Goal: Task Accomplishment & Management: Use online tool/utility

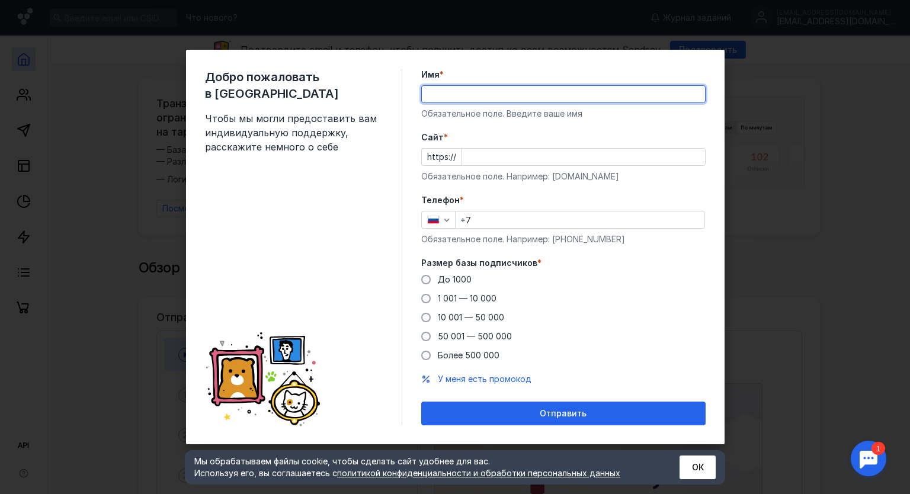
click at [744, 360] on div "Добро пожаловать в Sendsay Чтобы мы могли предоставить вам индивидуальную подде…" at bounding box center [455, 247] width 910 height 494
click at [414, 152] on div "Добро пожаловать в Sendsay Чтобы мы могли предоставить вам индивидуальную подде…" at bounding box center [455, 247] width 539 height 395
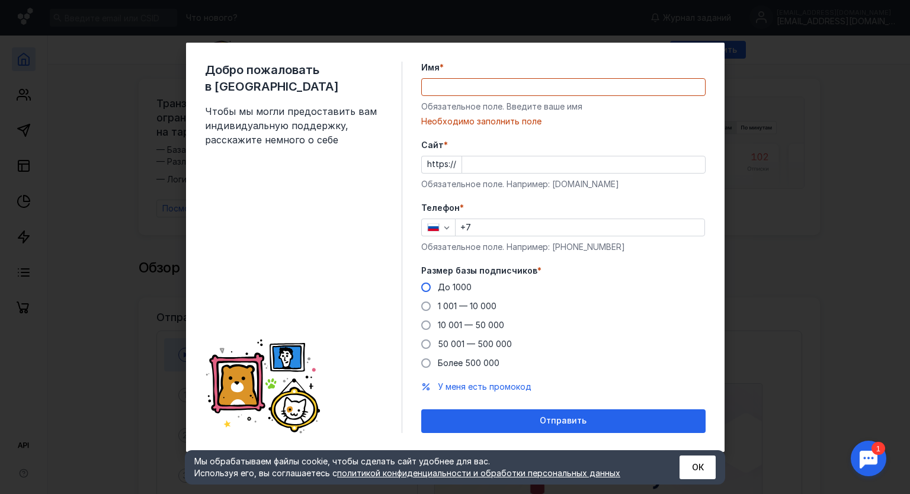
click at [421, 285] on span at bounding box center [425, 287] width 9 height 9
click at [0, 0] on input "До 1000" at bounding box center [0, 0] width 0 height 0
click at [503, 235] on input "+7" at bounding box center [580, 227] width 249 height 17
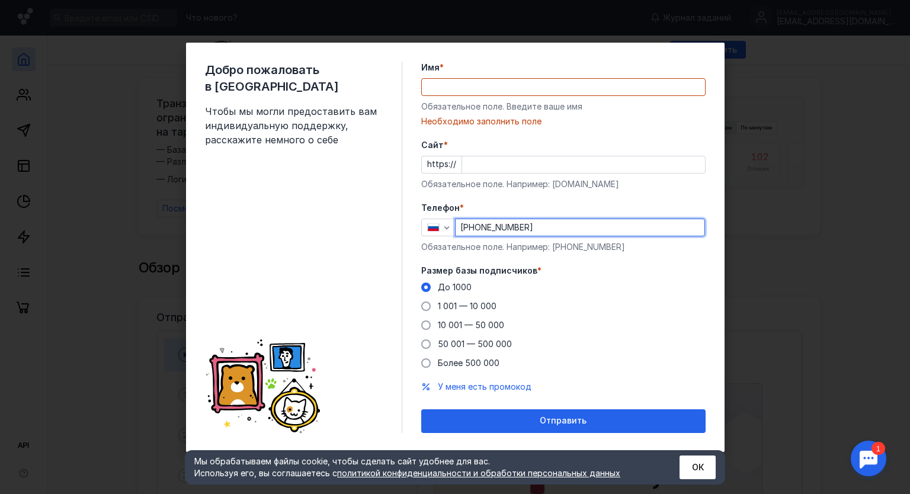
type input "[PHONE_NUMBER]"
click at [484, 171] on input "Cайт *" at bounding box center [583, 164] width 243 height 17
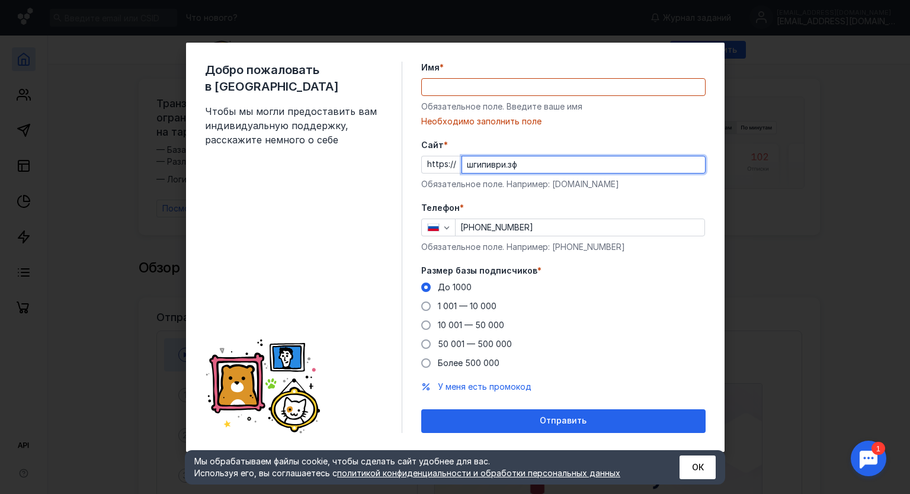
type input "шгипиври.зф"
click at [511, 84] on input "Имя *" at bounding box center [563, 87] width 283 height 17
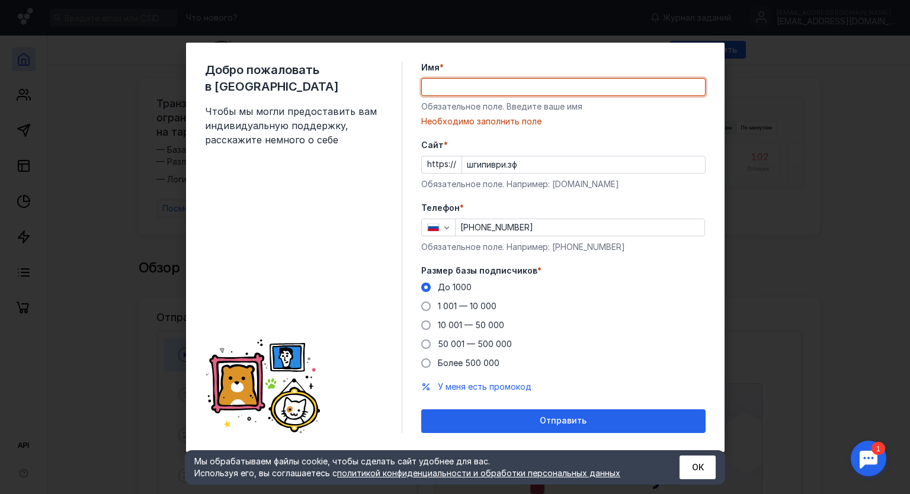
type input "[PERSON_NAME]"
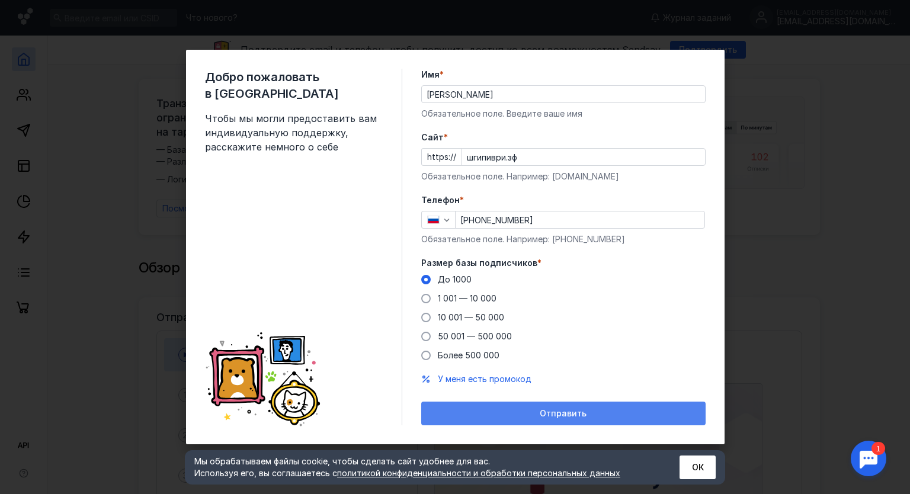
click at [548, 418] on span "Отправить" at bounding box center [563, 414] width 47 height 10
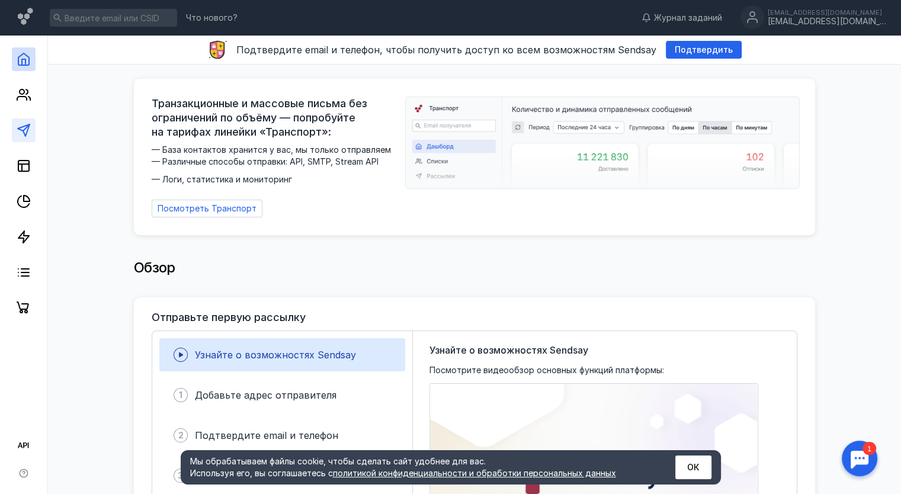
click at [19, 126] on icon at bounding box center [24, 130] width 14 height 14
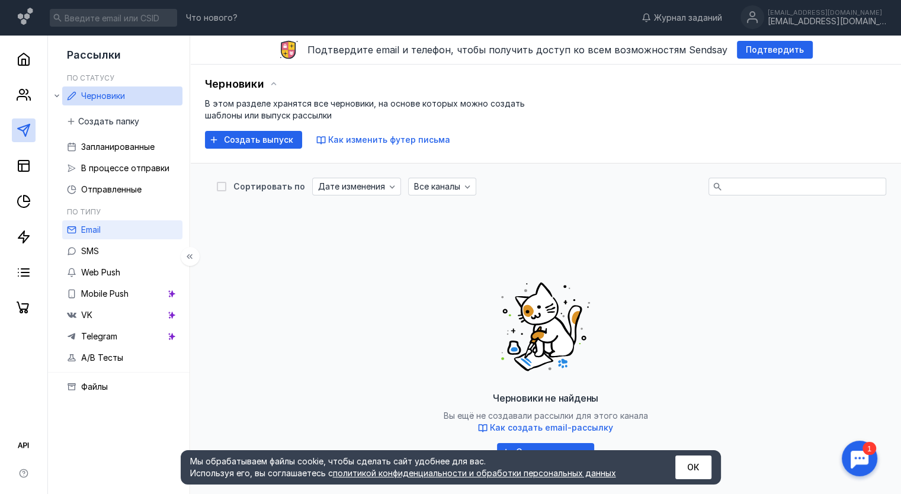
click at [121, 226] on link "Email" at bounding box center [122, 229] width 120 height 19
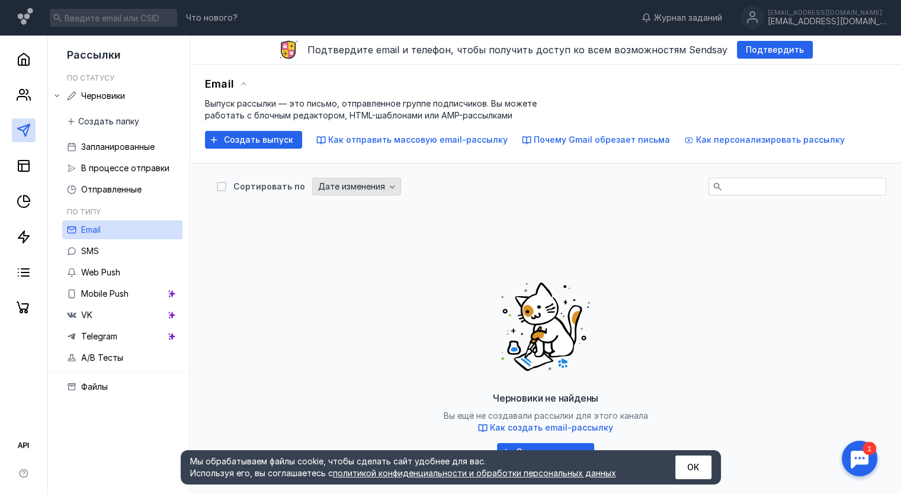
click at [353, 187] on span "Дате изменения" at bounding box center [351, 187] width 67 height 10
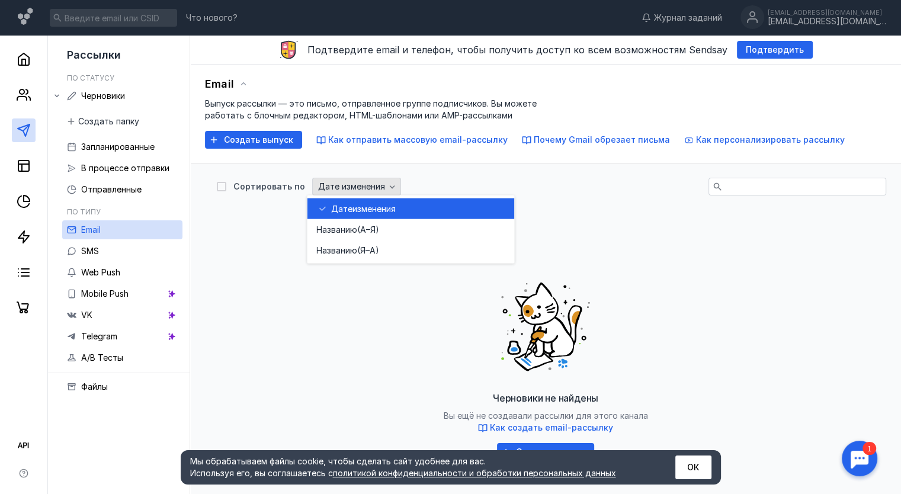
click at [353, 187] on span "Дате изменения" at bounding box center [351, 187] width 67 height 10
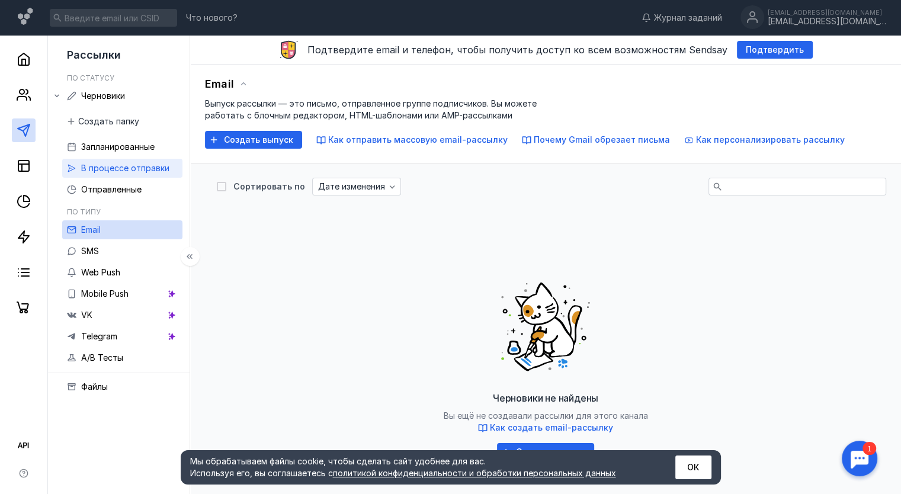
click at [119, 174] on div "В процессе отправки" at bounding box center [125, 168] width 88 height 14
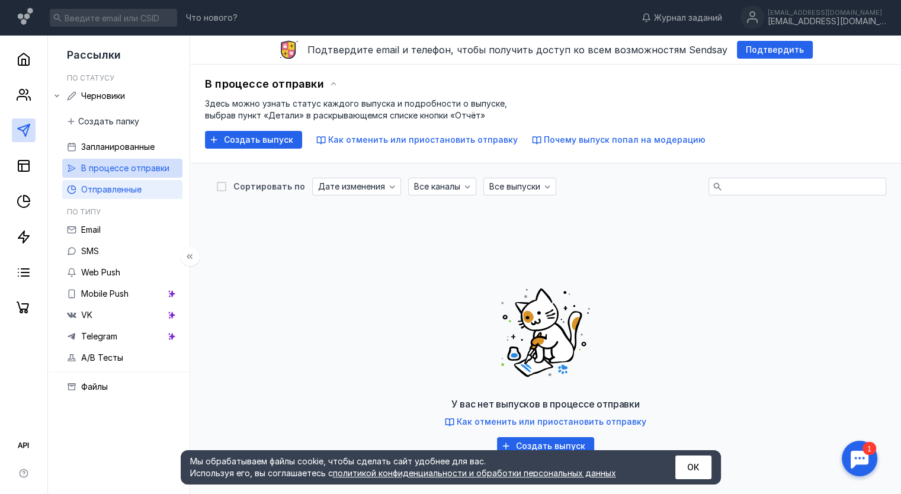
click at [121, 191] on span "Отправленные" at bounding box center [111, 189] width 60 height 10
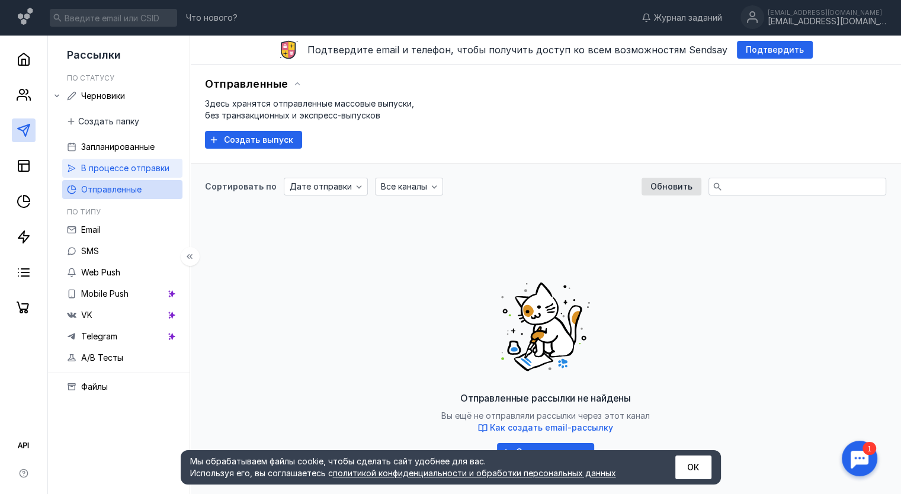
click at [123, 177] on link "В процессе отправки" at bounding box center [122, 168] width 120 height 19
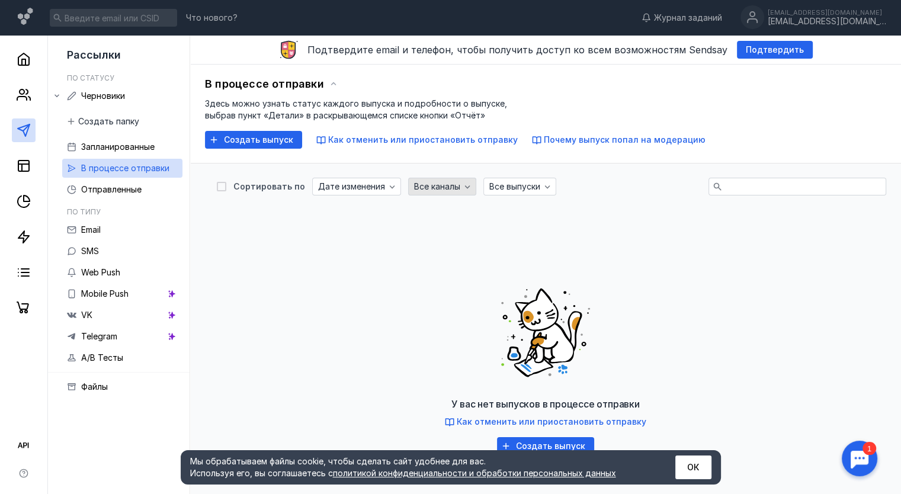
click at [465, 186] on icon "button" at bounding box center [467, 187] width 5 height 3
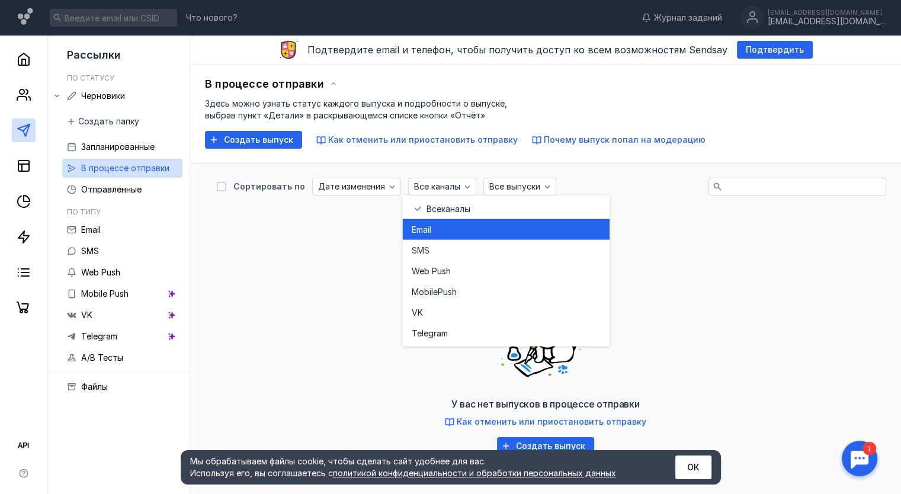
click at [449, 220] on div "Email" at bounding box center [506, 229] width 188 height 21
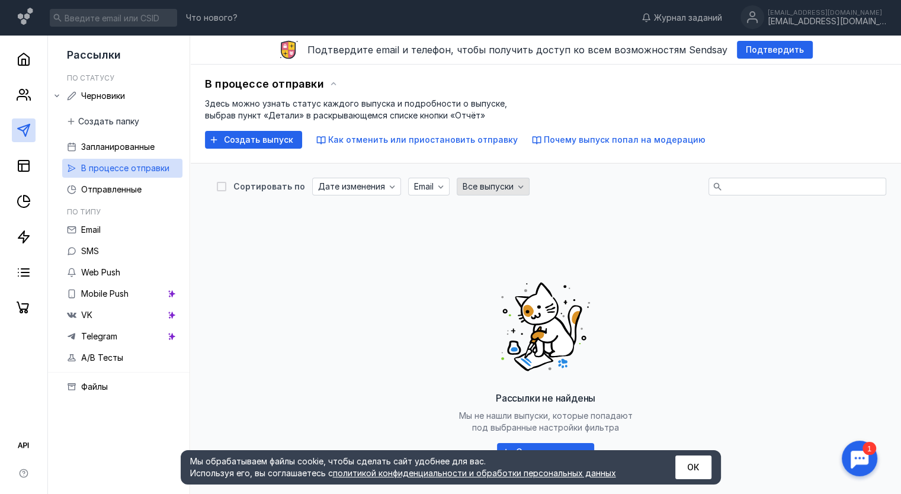
click at [496, 191] on div "Все выпуски" at bounding box center [493, 187] width 73 height 18
click at [326, 199] on div "Сортировать по Дате изменения Email Все выпуски Рассылки не найдены Мы не нашли…" at bounding box center [546, 351] width 682 height 347
drag, startPoint x: 302, startPoint y: 215, endPoint x: 256, endPoint y: 194, distance: 50.9
click at [302, 215] on div "Рассылки не найдены Мы не нашли выпуски, которые попадают под выбранные настрой…" at bounding box center [546, 365] width 682 height 320
click at [72, 95] on icon at bounding box center [71, 95] width 9 height 9
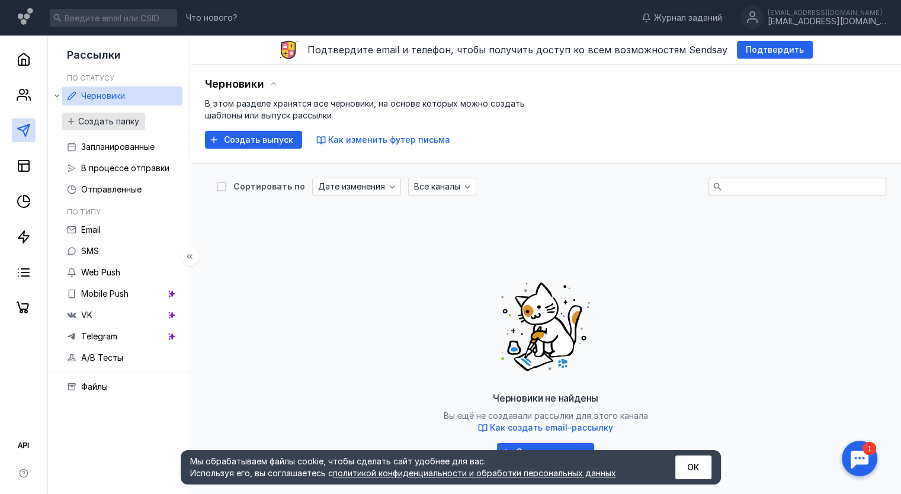
click at [73, 120] on icon "button" at bounding box center [70, 121] width 9 height 9
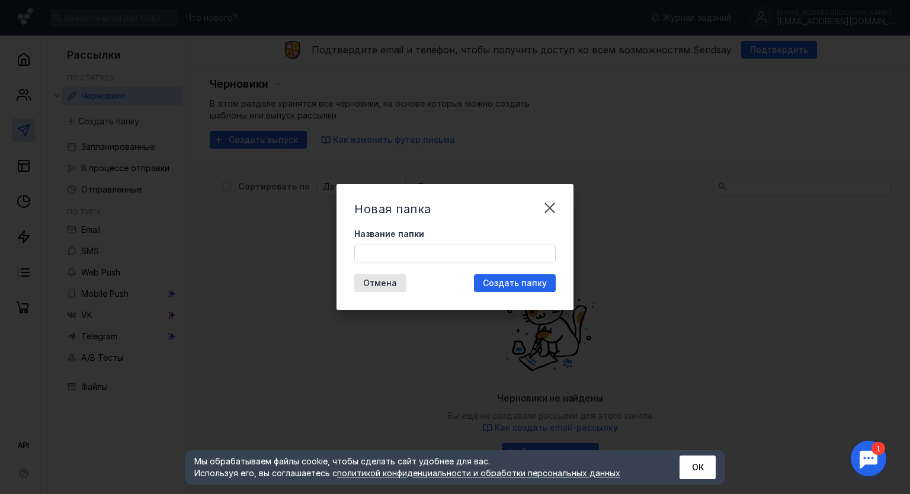
click at [458, 252] on input "Название папки" at bounding box center [455, 253] width 200 height 17
type input "Промо-рассылки"
click at [538, 287] on span "Создать папку" at bounding box center [515, 284] width 64 height 10
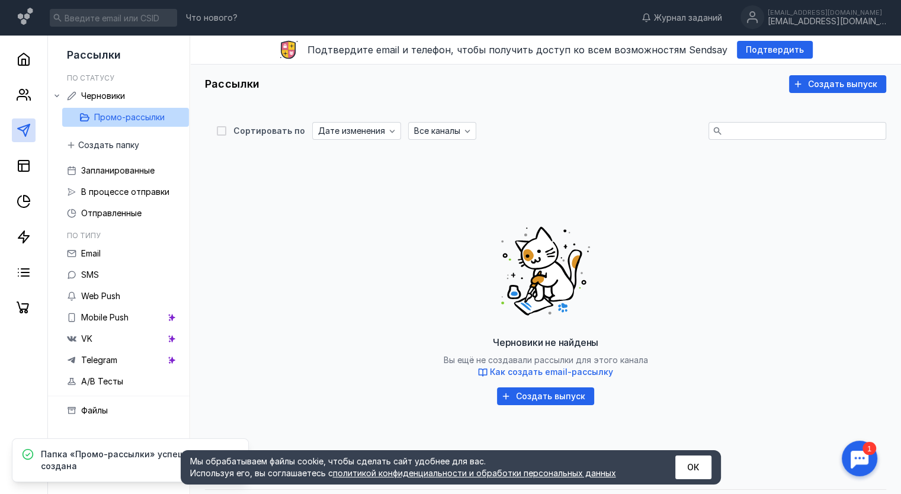
click at [509, 386] on div "Черновики не найдены Вы ещё не создавали рассылки для этого канала Как создать …" at bounding box center [546, 309] width 658 height 296
click at [516, 396] on div "Создать выпуск" at bounding box center [550, 397] width 81 height 10
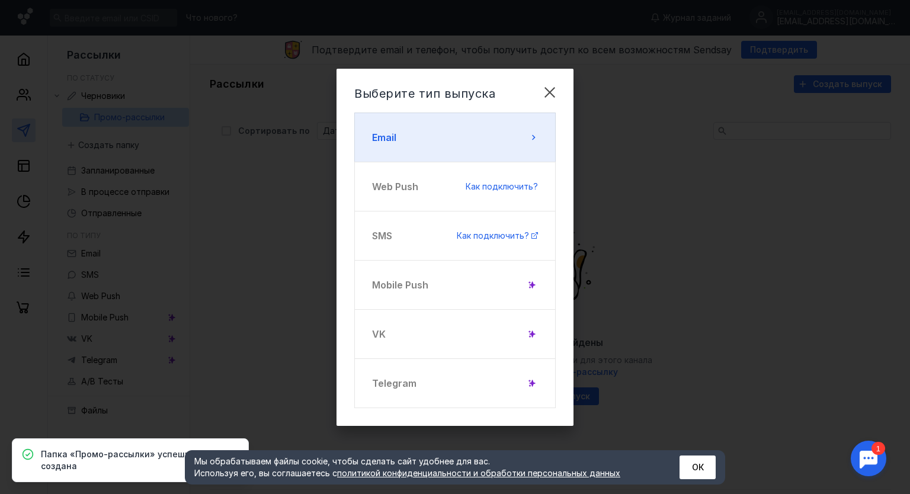
click at [417, 140] on button "Email" at bounding box center [455, 138] width 202 height 50
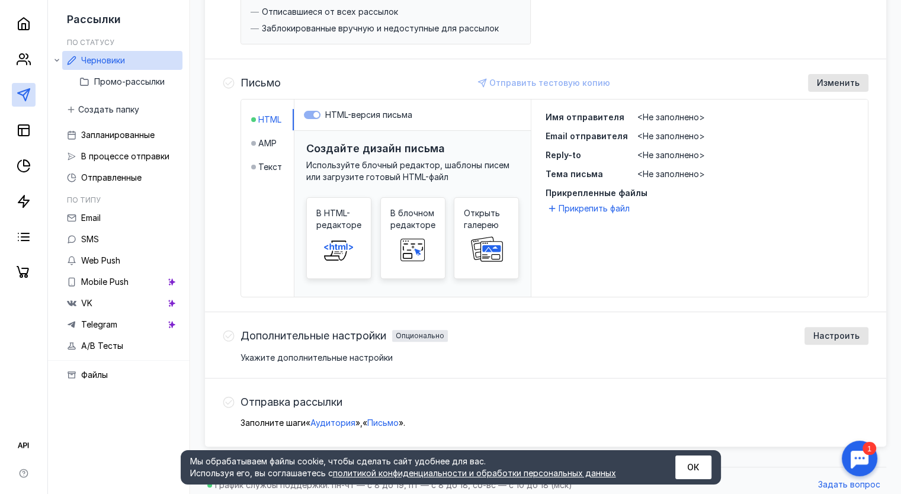
scroll to position [244, 0]
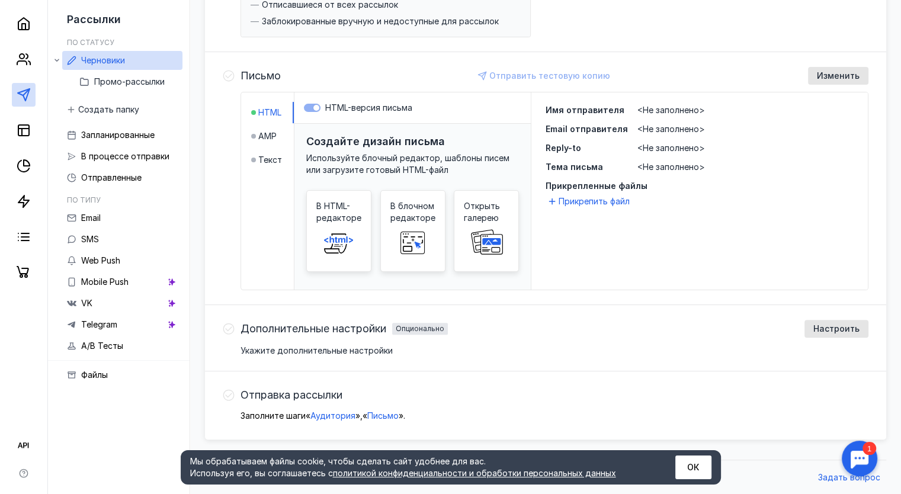
click at [287, 328] on span "Дополнительные настройки" at bounding box center [314, 329] width 146 height 12
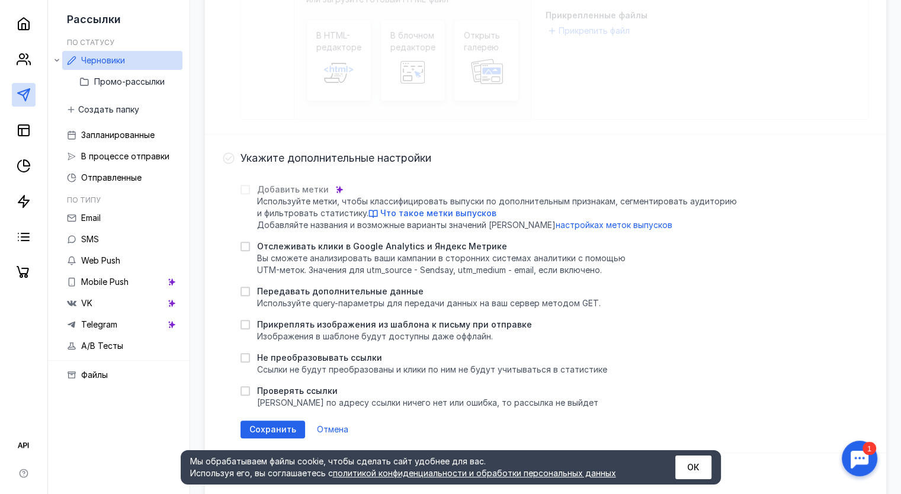
scroll to position [481, 0]
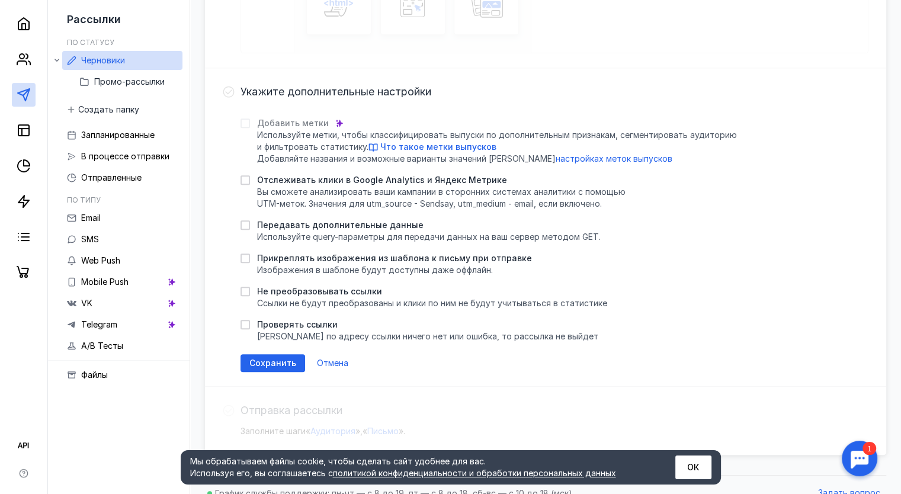
click at [232, 94] on icon at bounding box center [228, 92] width 11 height 11
click at [341, 359] on span "Отмена" at bounding box center [332, 364] width 31 height 10
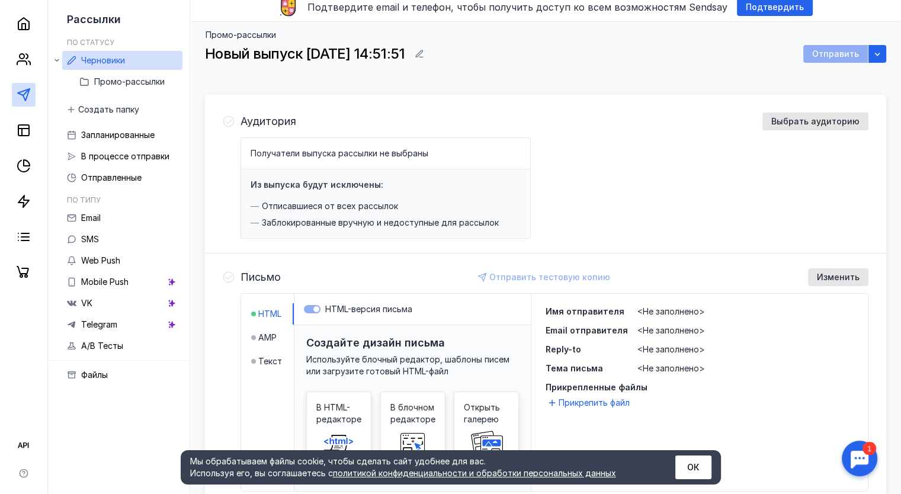
scroll to position [7, 0]
